Goal: Task Accomplishment & Management: Manage account settings

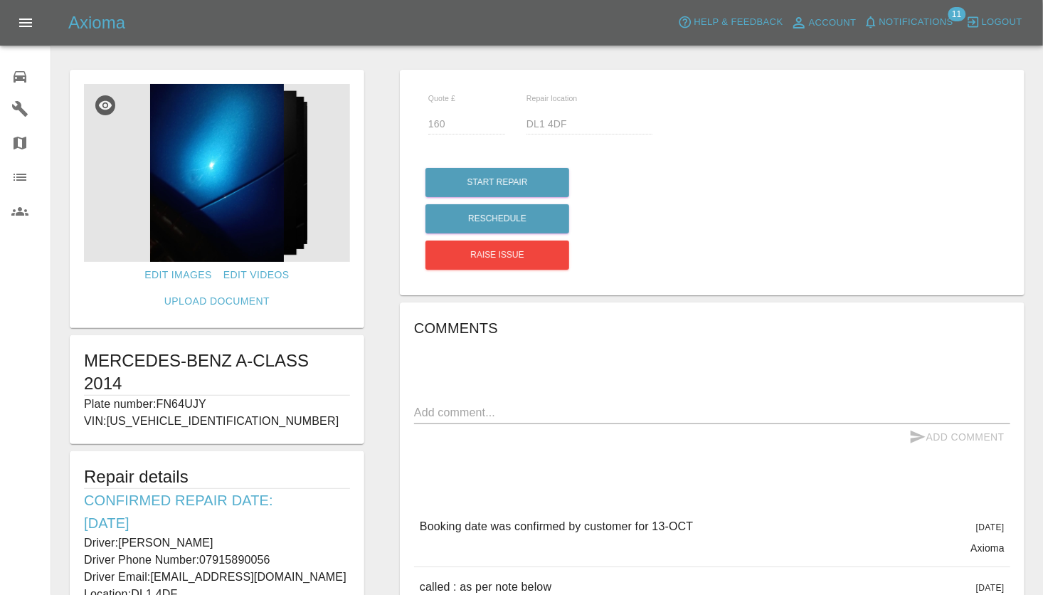
click at [27, 20] on icon "Open drawer" at bounding box center [25, 22] width 17 height 17
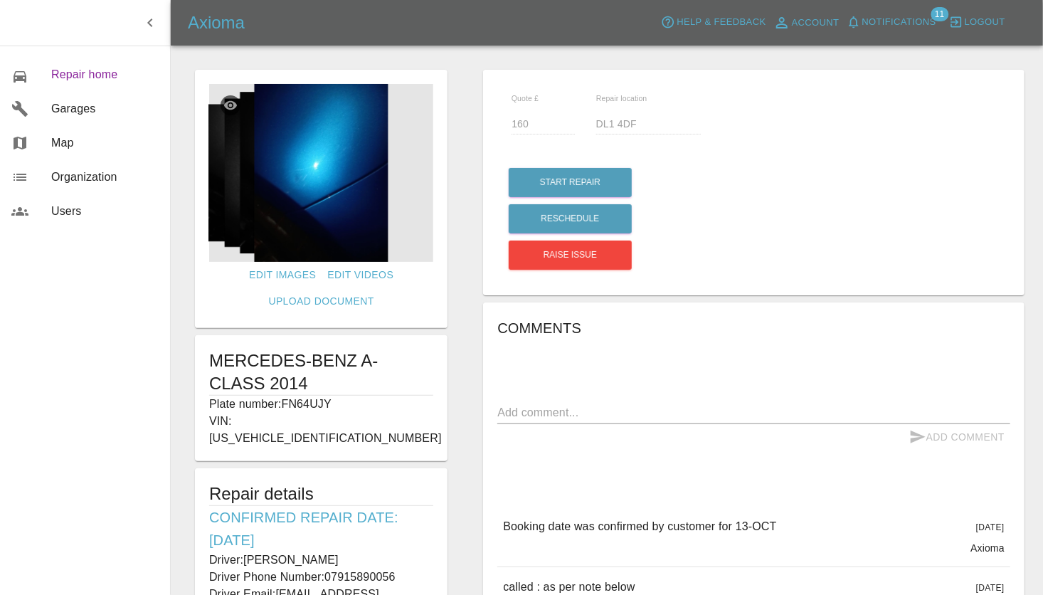
click at [66, 74] on span "Repair home" at bounding box center [104, 74] width 107 height 17
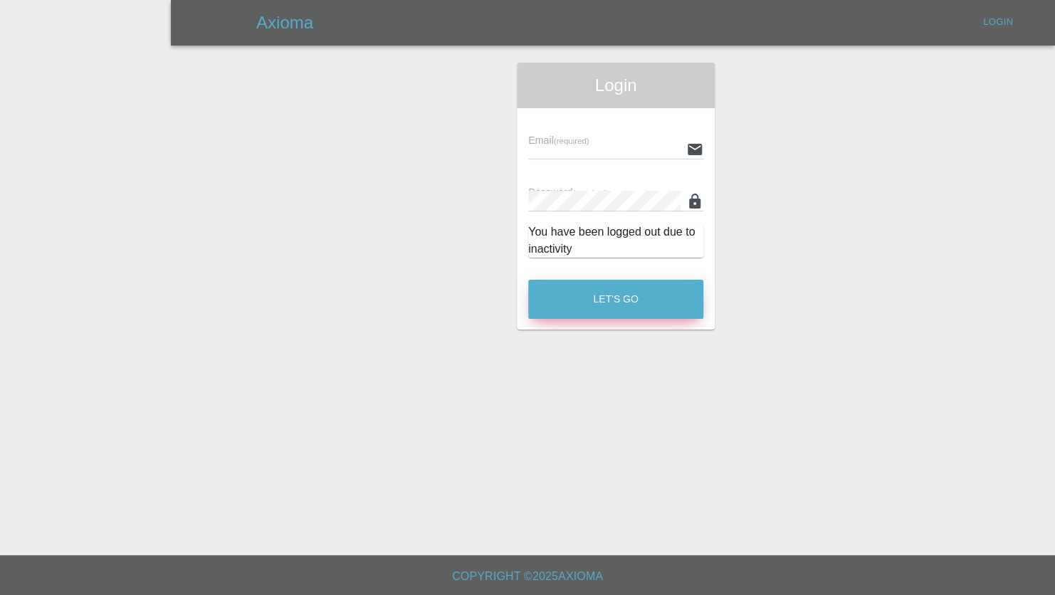
type input "[PERSON_NAME][EMAIL_ADDRESS][PERSON_NAME][DOMAIN_NAME]"
click at [629, 296] on button "Let's Go" at bounding box center [615, 299] width 175 height 39
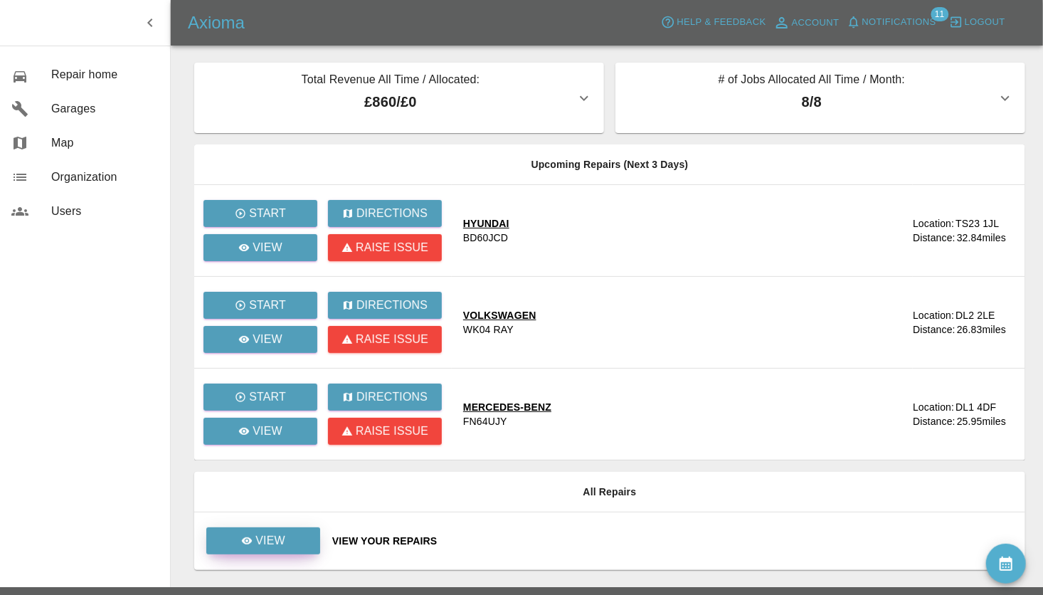
click at [272, 527] on link "View" at bounding box center [263, 540] width 114 height 27
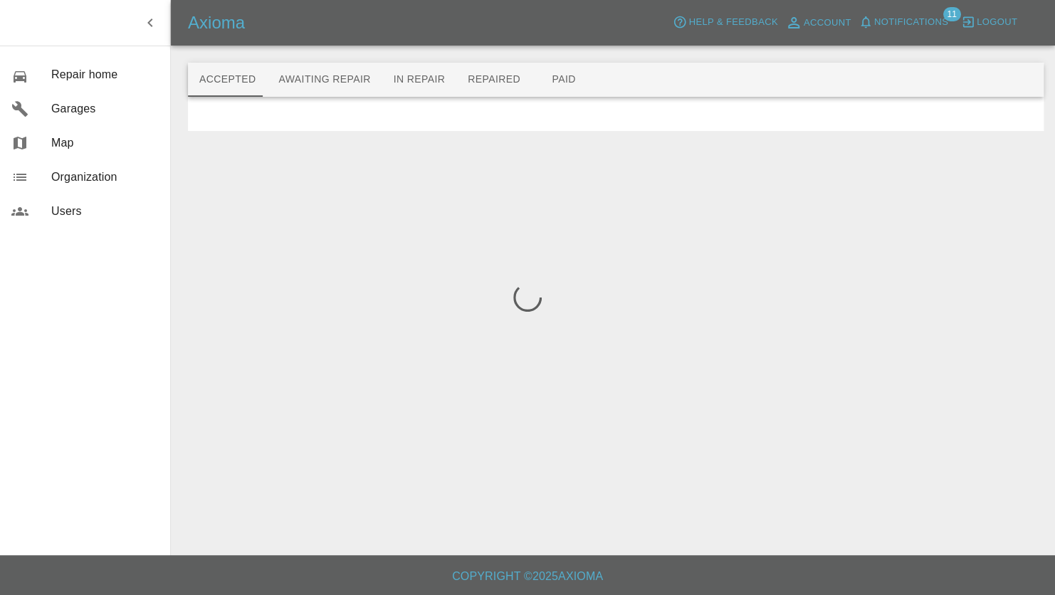
click at [268, 535] on main "Accepted Awaiting Repair In Repair Repaired Paid" at bounding box center [527, 277] width 1055 height 555
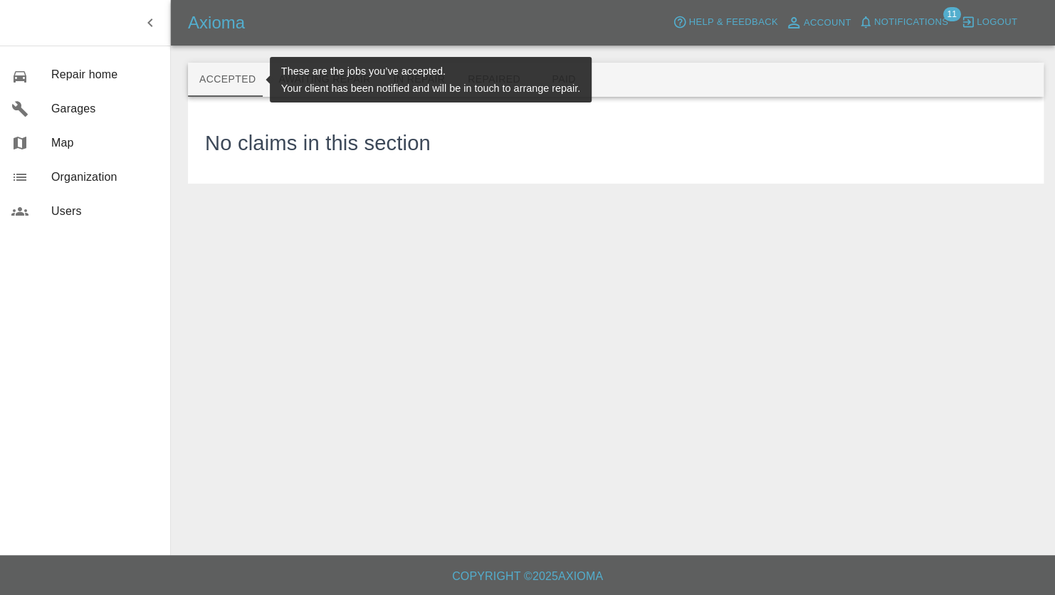
click at [230, 83] on button "Accepted" at bounding box center [227, 80] width 79 height 34
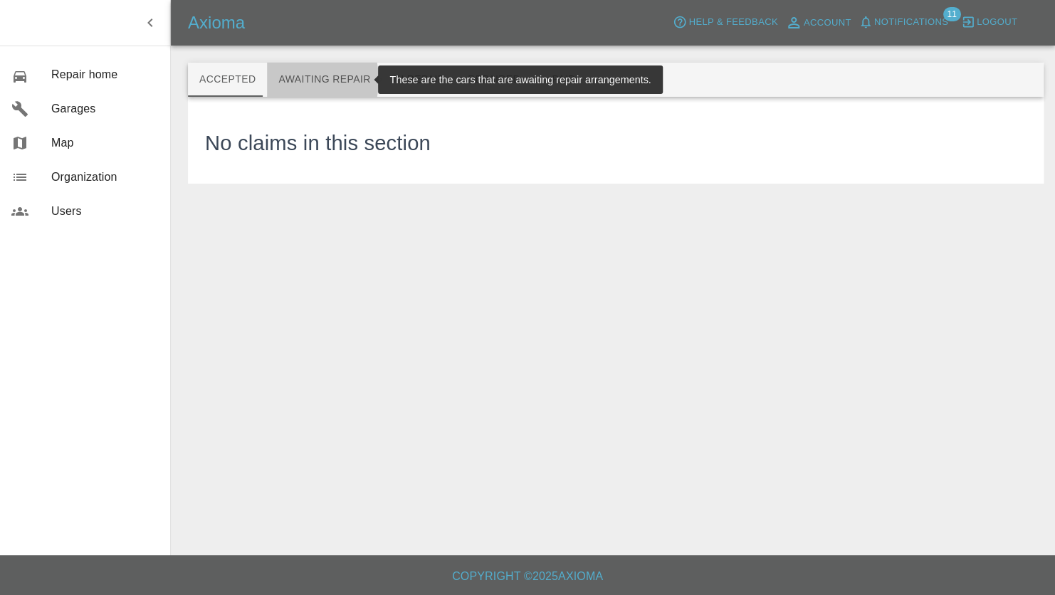
click at [289, 80] on button "Awaiting Repair" at bounding box center [324, 80] width 115 height 34
